Goal: Task Accomplishment & Management: Use online tool/utility

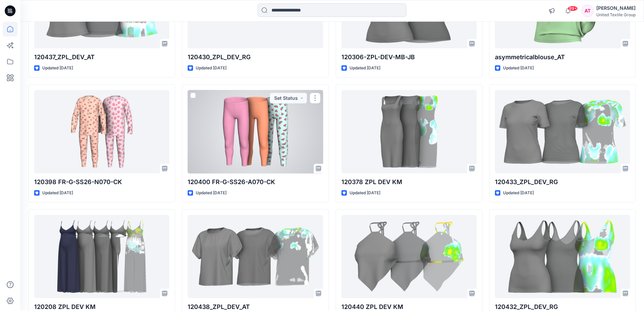
scroll to position [2055, 0]
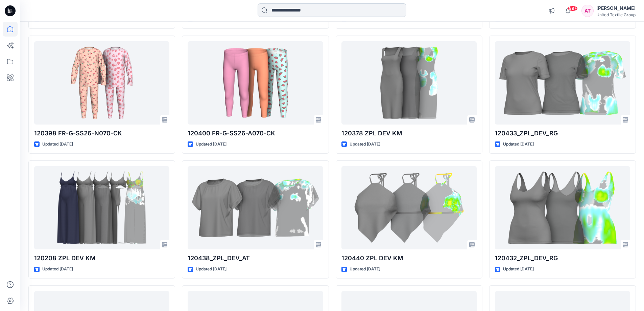
click at [313, 10] on input at bounding box center [331, 10] width 149 height 14
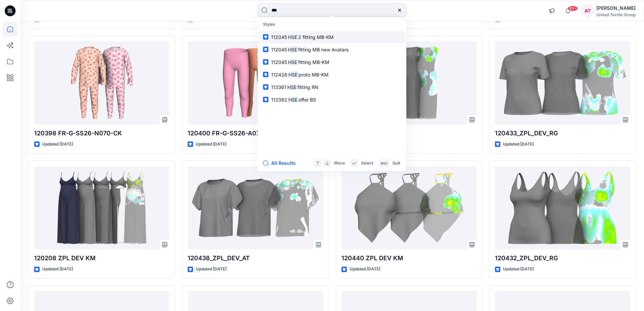
type input "***"
click at [317, 36] on span "2 fitting MB-KM" at bounding box center [315, 37] width 35 height 6
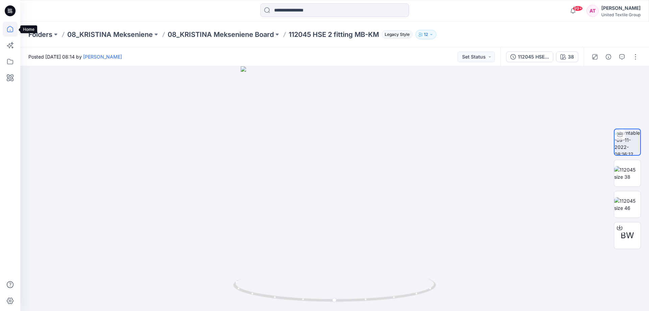
click at [9, 29] on icon at bounding box center [10, 29] width 15 height 15
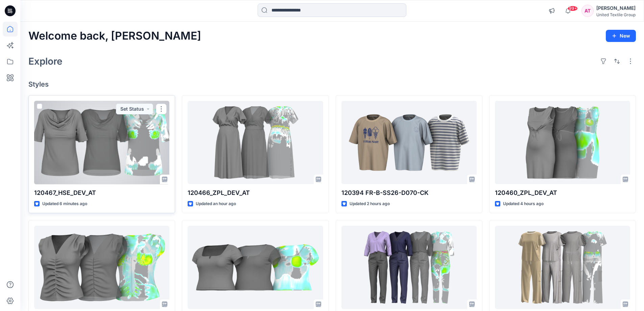
click at [126, 136] on div at bounding box center [101, 142] width 135 height 83
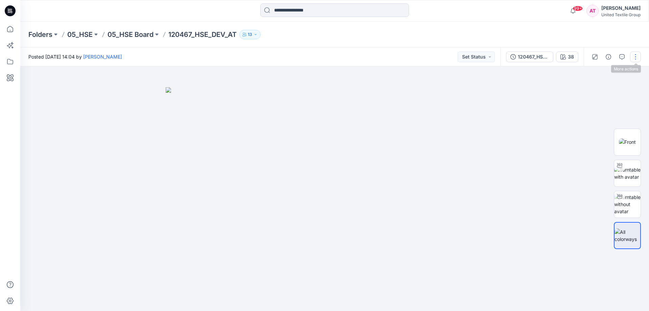
click at [638, 53] on button "button" at bounding box center [635, 56] width 11 height 11
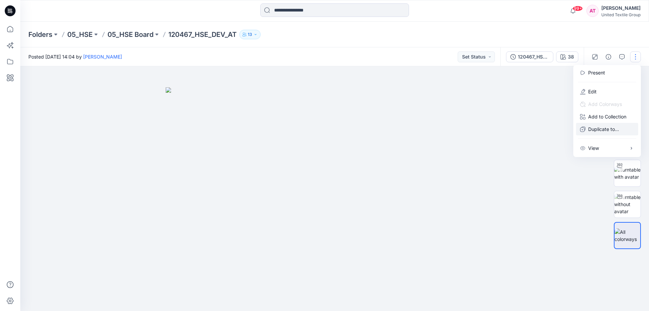
click at [605, 128] on p "Duplicate to..." at bounding box center [603, 128] width 31 height 7
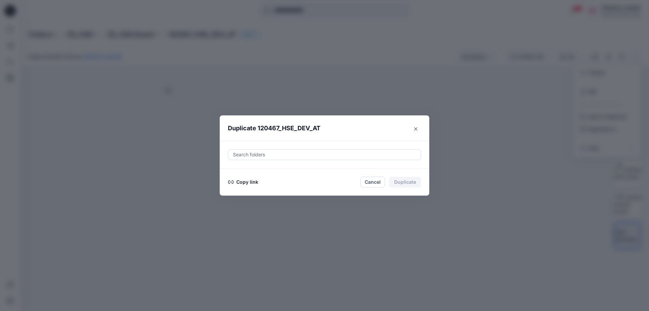
click at [289, 152] on div at bounding box center [324, 154] width 184 height 8
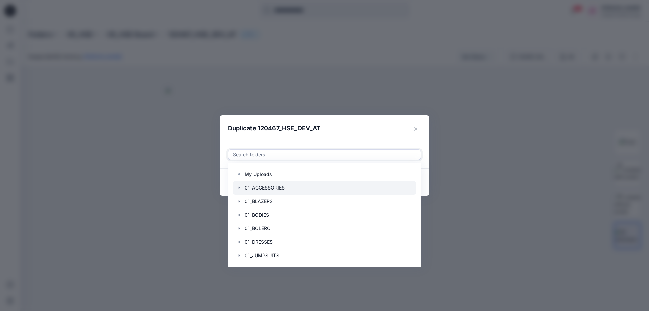
click at [260, 187] on div at bounding box center [324, 188] width 184 height 14
click at [353, 126] on header "Duplicate 120467_HSE_DEV_AT" at bounding box center [318, 128] width 196 height 26
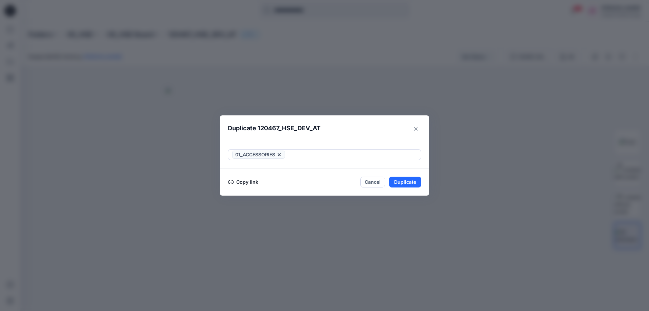
click at [247, 182] on button "Copy link" at bounding box center [243, 182] width 31 height 8
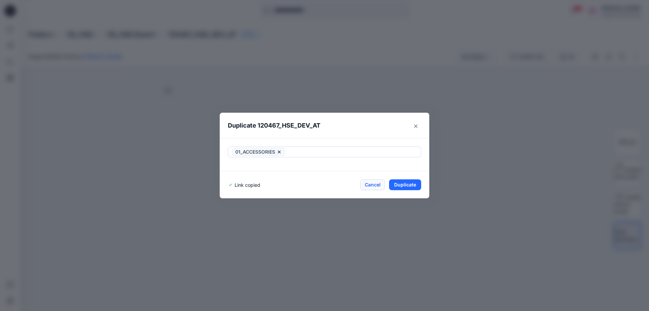
click at [374, 183] on button "Cancel" at bounding box center [372, 184] width 25 height 11
